Goal: Task Accomplishment & Management: Use online tool/utility

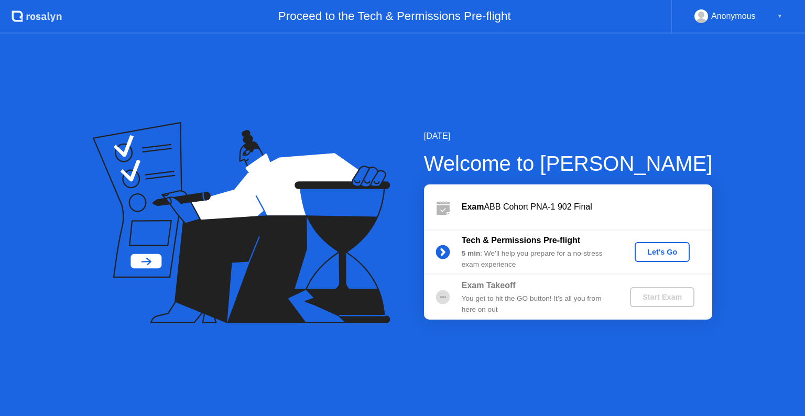
click at [652, 250] on div "Let's Go" at bounding box center [662, 252] width 47 height 8
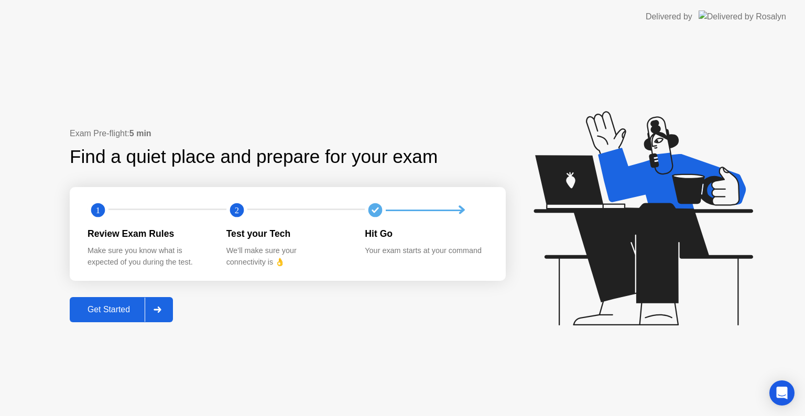
click at [136, 305] on div "Get Started" at bounding box center [109, 309] width 72 height 9
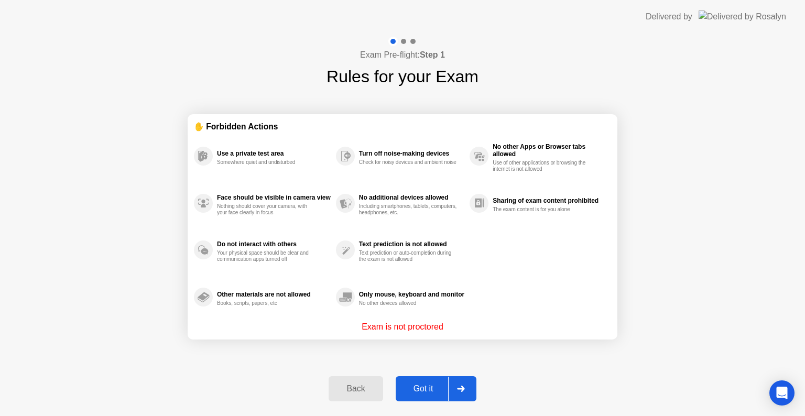
click at [448, 389] on div at bounding box center [460, 389] width 25 height 24
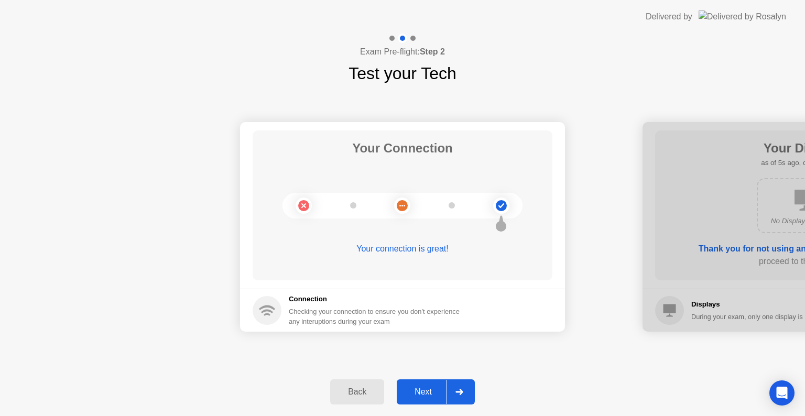
drag, startPoint x: 439, startPoint y: 393, endPoint x: 404, endPoint y: 398, distance: 35.4
click at [424, 396] on div "Next" at bounding box center [423, 391] width 47 height 9
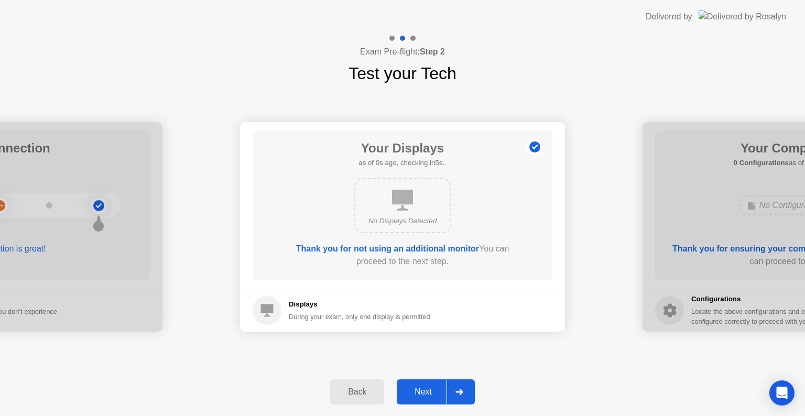
click at [459, 392] on icon at bounding box center [459, 392] width 8 height 6
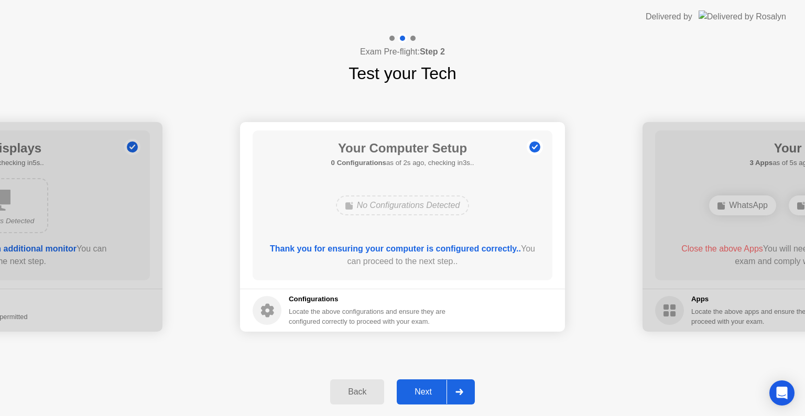
click at [442, 393] on div "Next" at bounding box center [423, 391] width 47 height 9
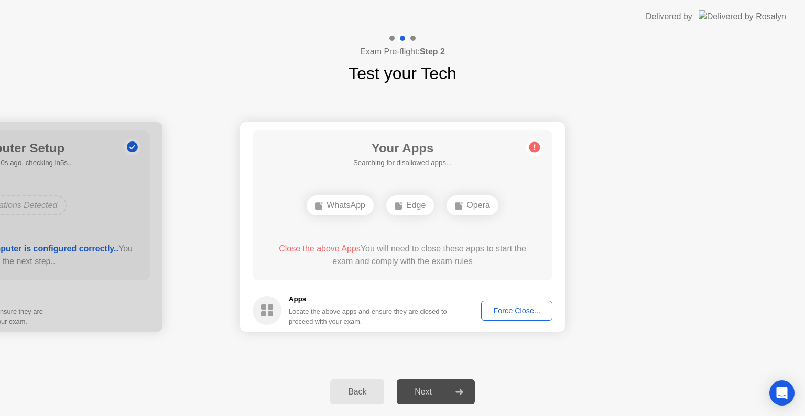
click at [493, 308] on div "Force Close..." at bounding box center [517, 310] width 64 height 8
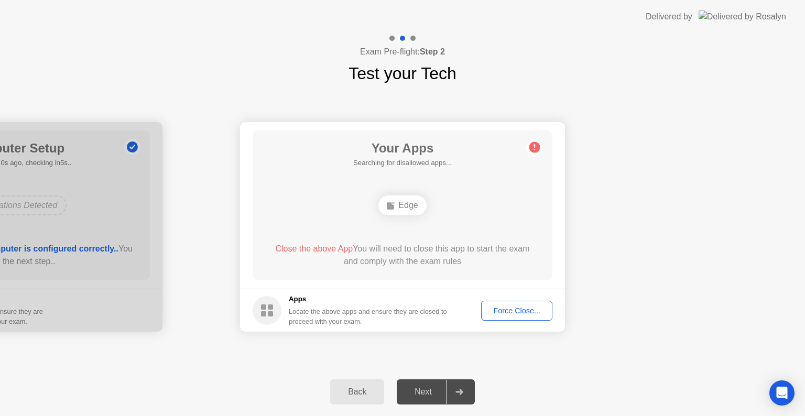
click at [494, 310] on div "Force Close..." at bounding box center [517, 310] width 64 height 8
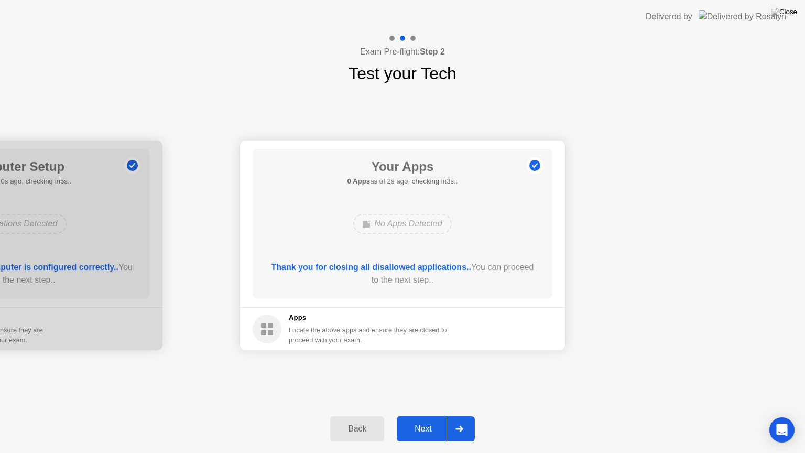
click at [425, 415] on div "Next" at bounding box center [423, 428] width 47 height 9
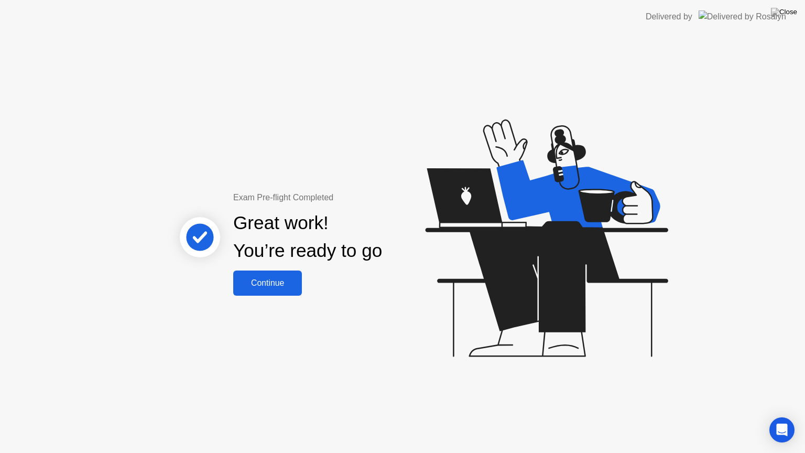
click at [273, 278] on div "Continue" at bounding box center [267, 282] width 62 height 9
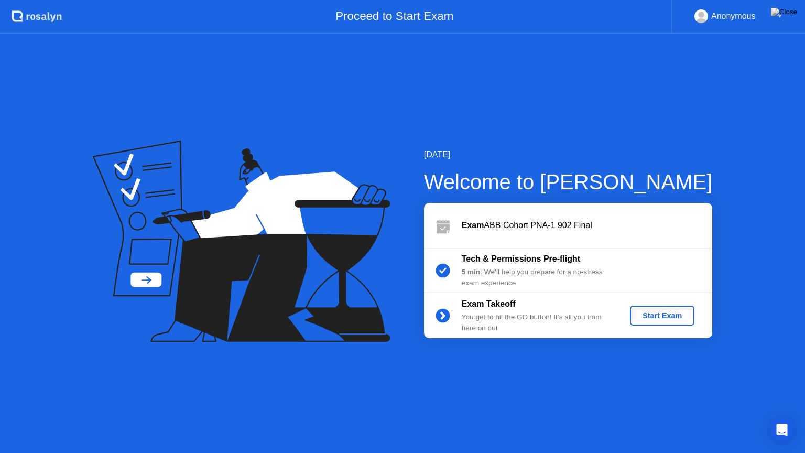
click at [644, 313] on div "Start Exam" at bounding box center [662, 315] width 56 height 8
